Goal: Find specific page/section: Find specific page/section

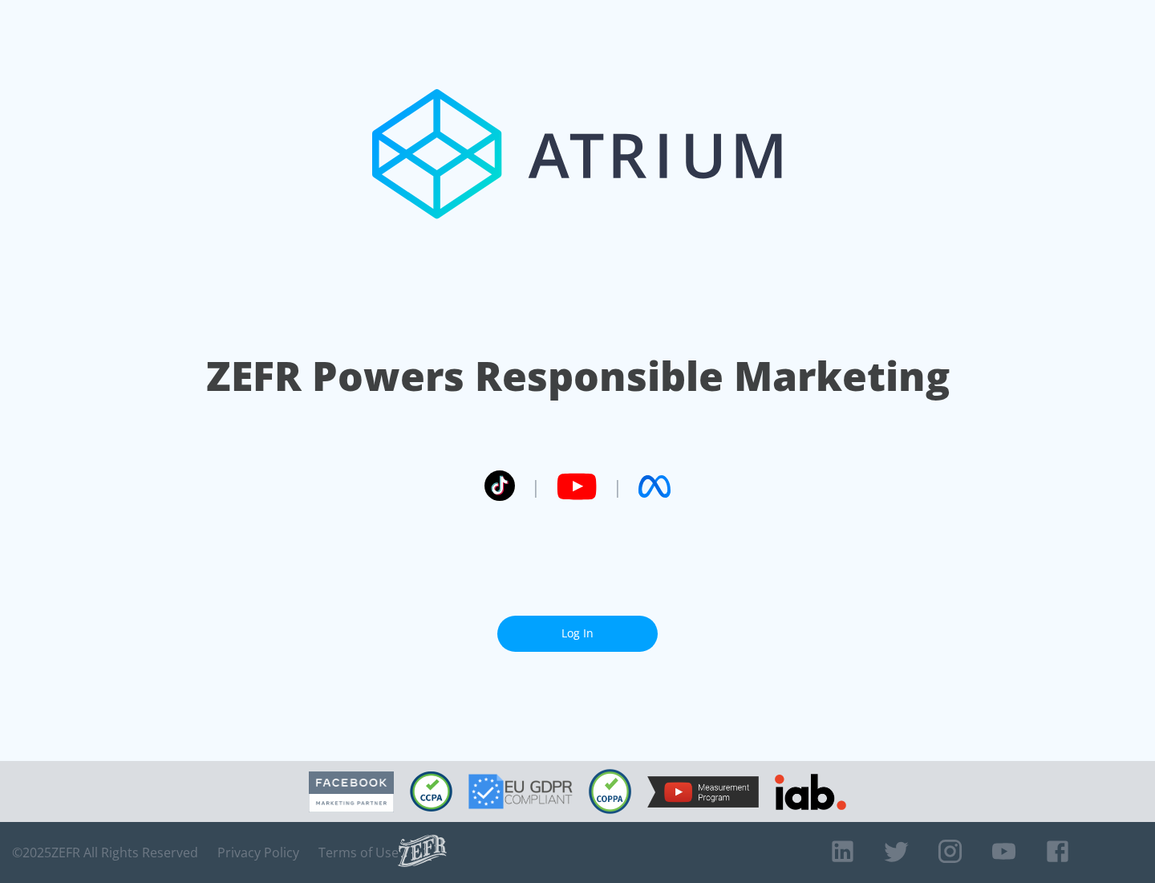
click at [578, 633] on link "Log In" at bounding box center [577, 633] width 160 height 36
